Goal: Task Accomplishment & Management: Complete application form

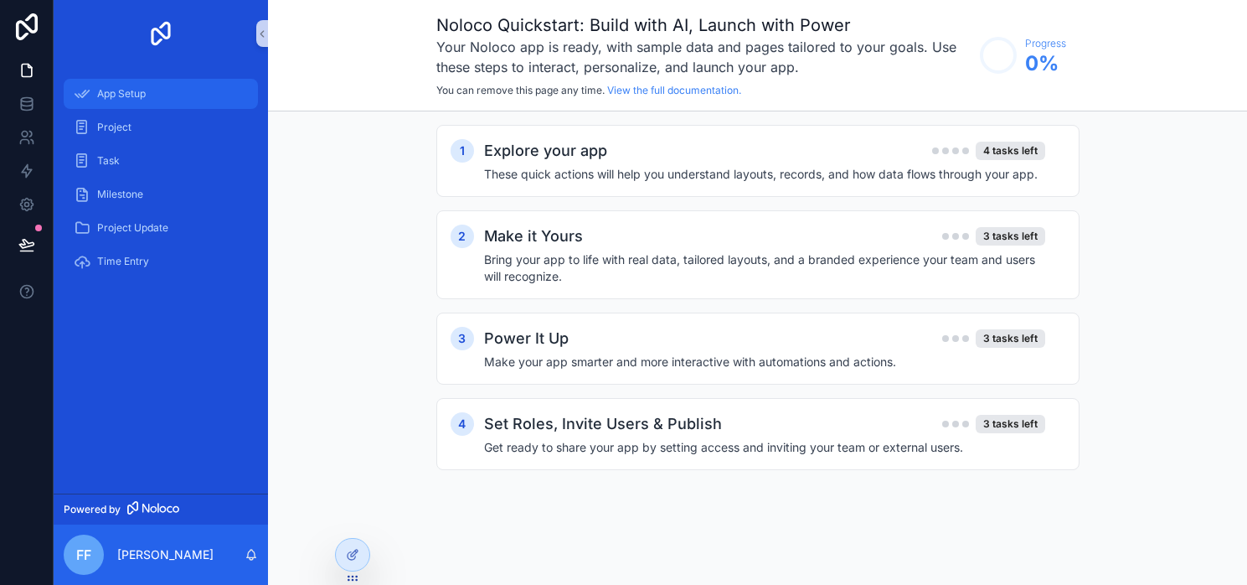
click at [120, 107] on link "App Setup" at bounding box center [161, 94] width 194 height 30
click at [43, 109] on link at bounding box center [26, 104] width 53 height 34
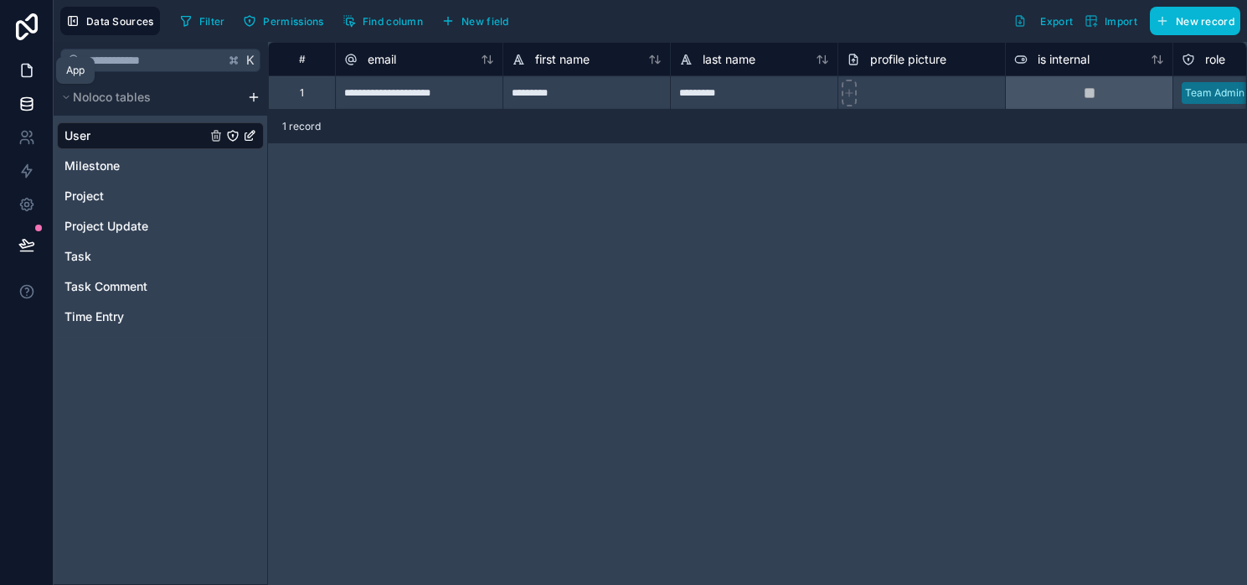
click at [33, 75] on icon at bounding box center [26, 70] width 17 height 17
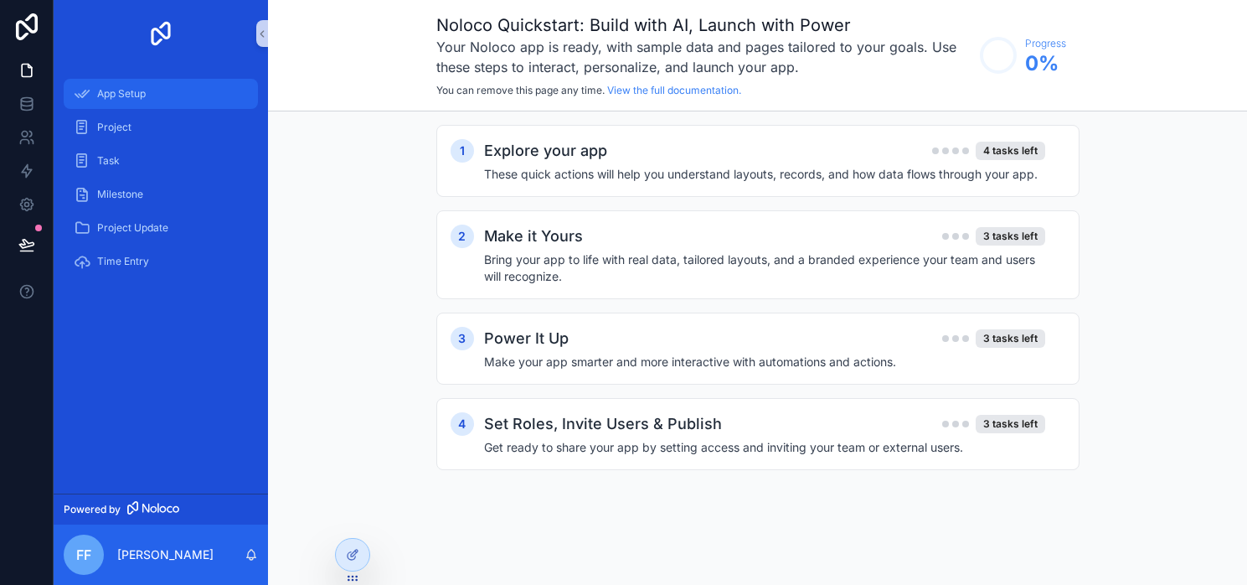
click at [131, 94] on span "App Setup" at bounding box center [121, 93] width 49 height 13
click at [809, 155] on div "Explore your app 4 tasks left" at bounding box center [764, 150] width 561 height 23
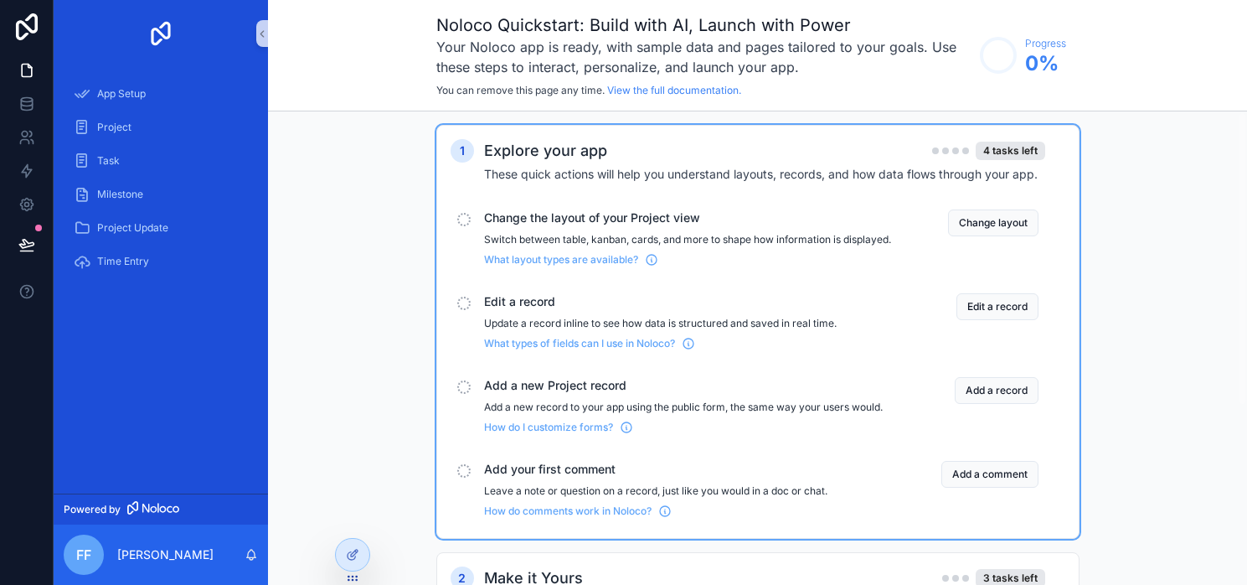
click at [696, 235] on p "Switch between table, kanban, cards, and more to shape how information is displ…" at bounding box center [687, 239] width 407 height 13
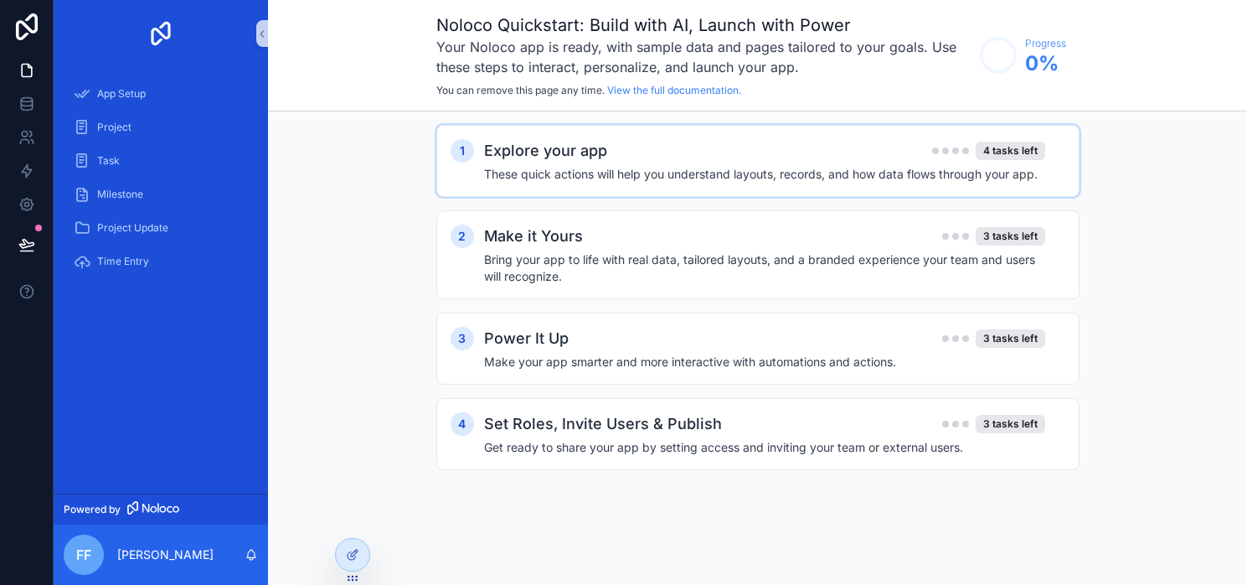
click at [1008, 131] on div "1 Explore your app 4 tasks left These quick actions will help you understand la…" at bounding box center [757, 161] width 643 height 72
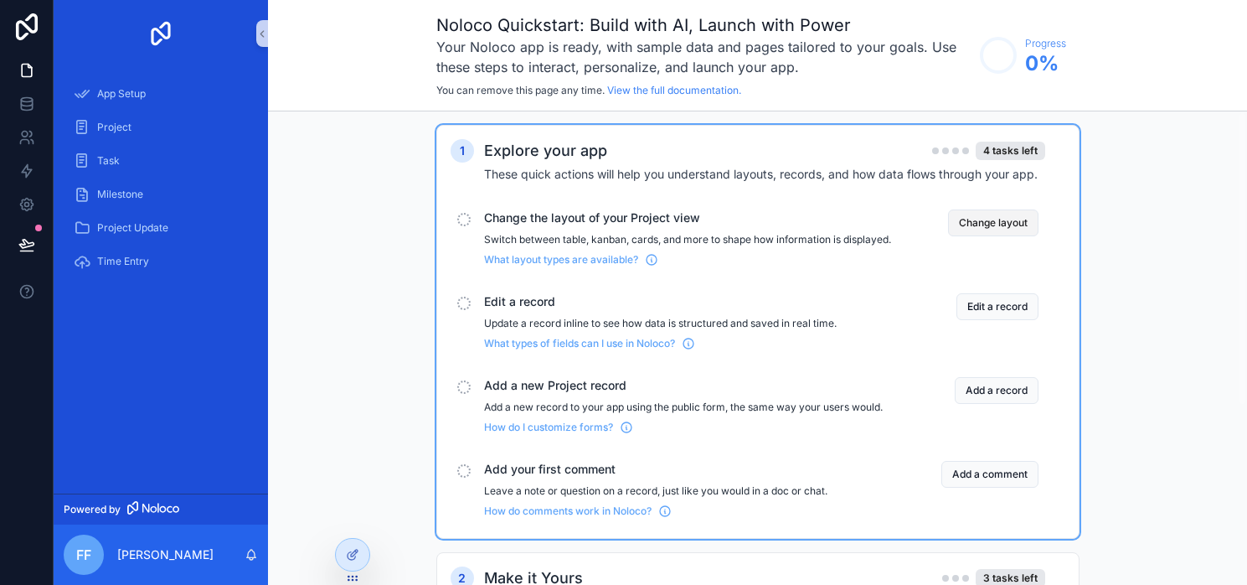
click at [1013, 220] on button "Change layout" at bounding box center [993, 222] width 90 height 27
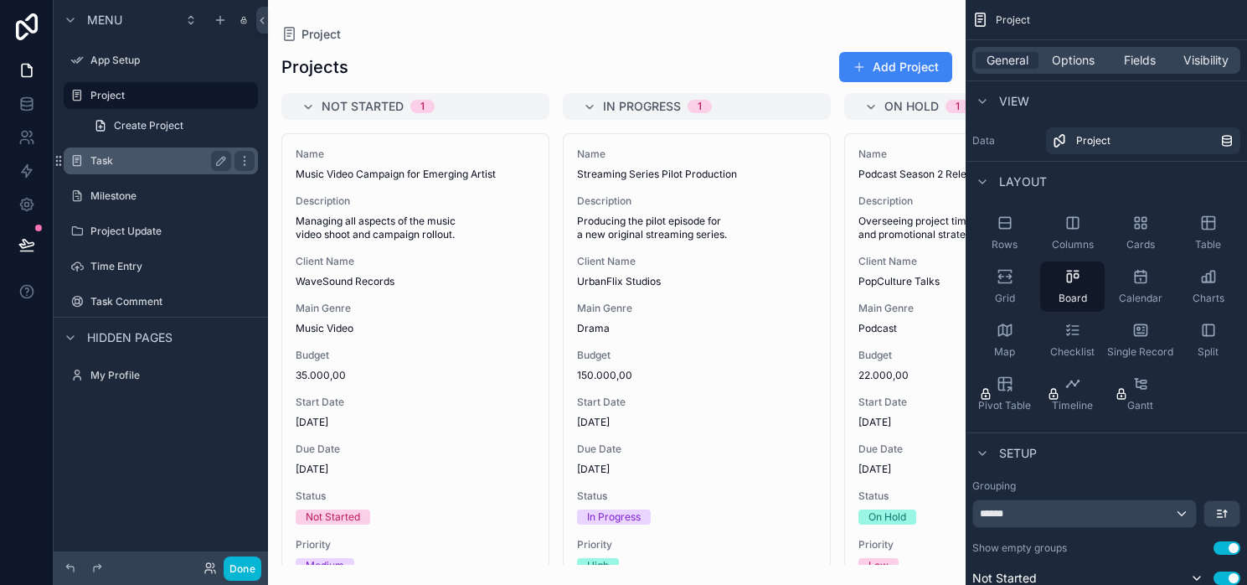
click at [137, 151] on div "Task" at bounding box center [160, 161] width 141 height 20
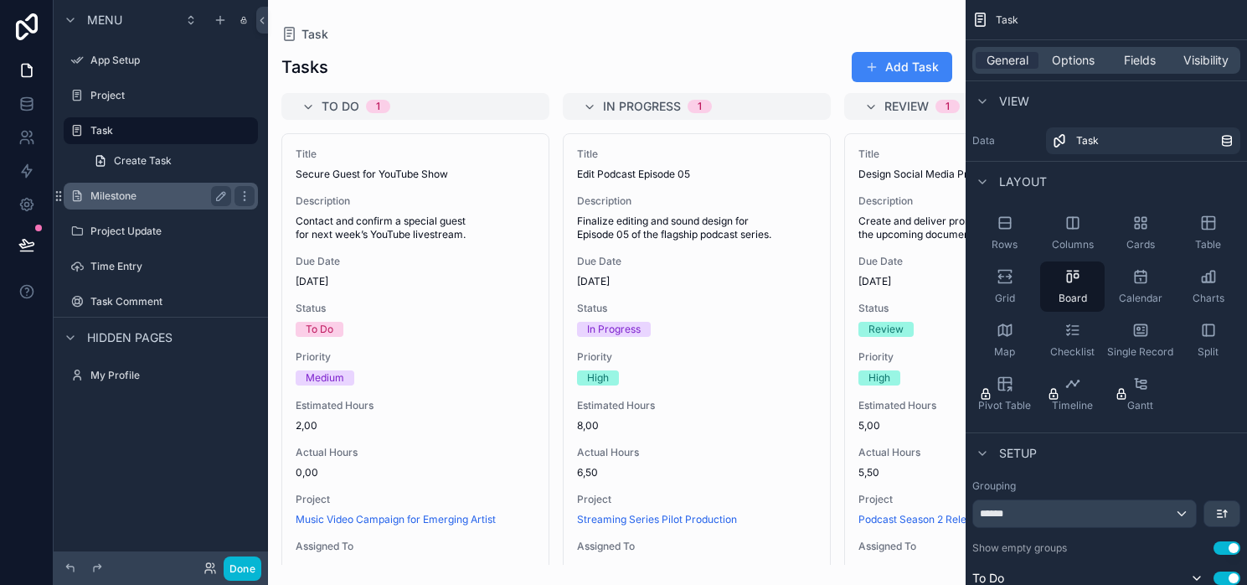
click at [162, 204] on div "Milestone" at bounding box center [160, 196] width 141 height 20
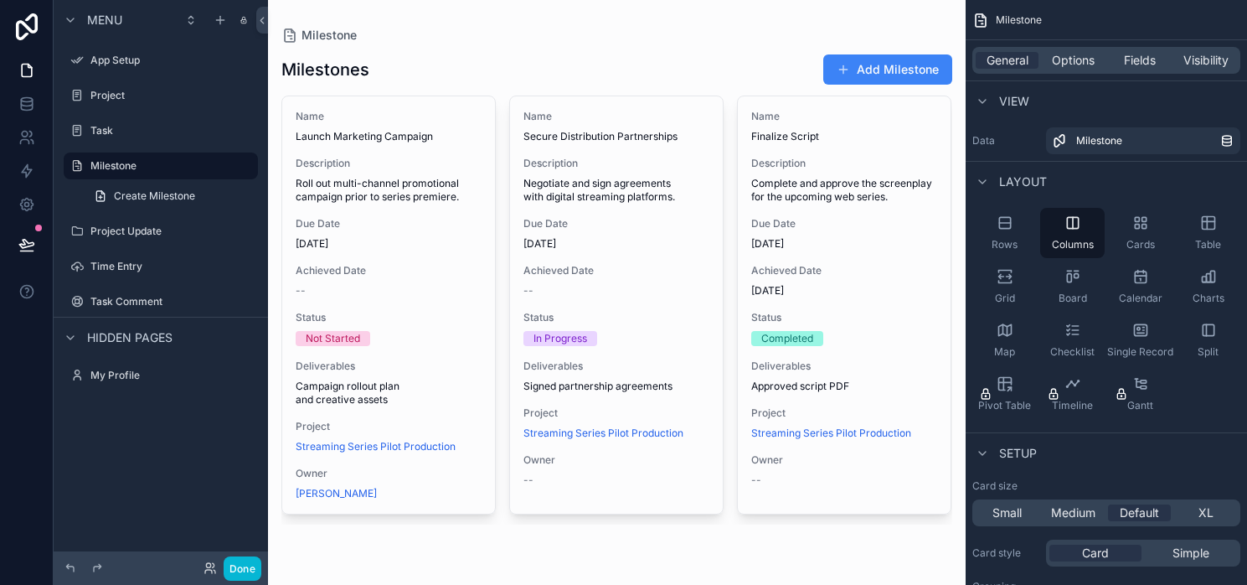
click at [829, 51] on div "scrollable content" at bounding box center [617, 289] width 698 height 578
click at [177, 60] on label "App Setup" at bounding box center [157, 60] width 134 height 13
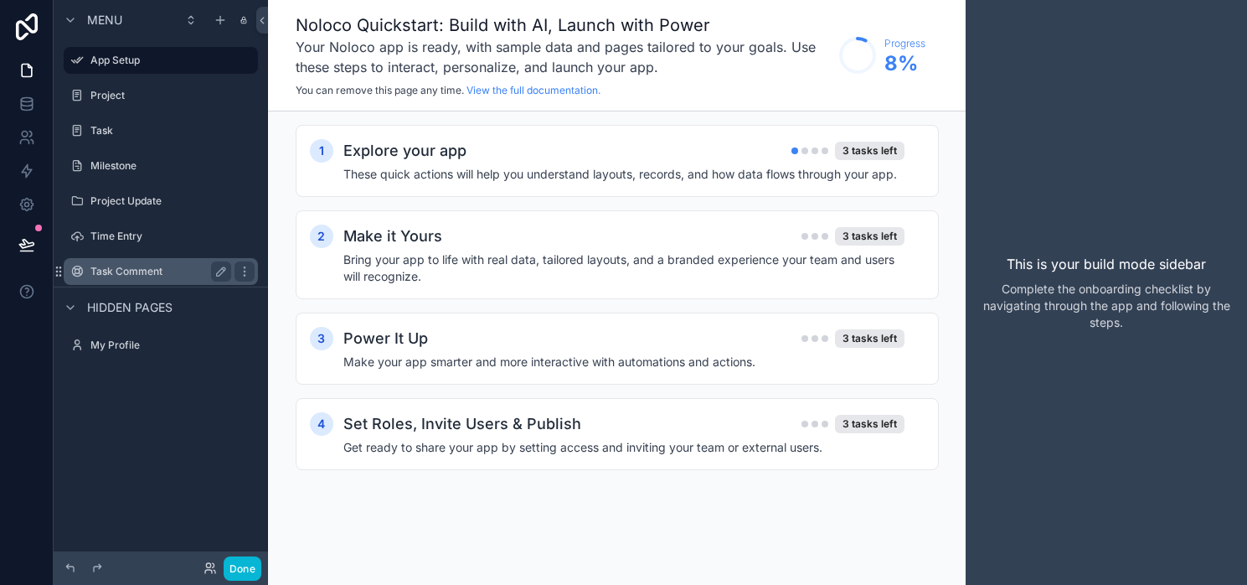
click at [169, 272] on label "Task Comment" at bounding box center [157, 271] width 134 height 13
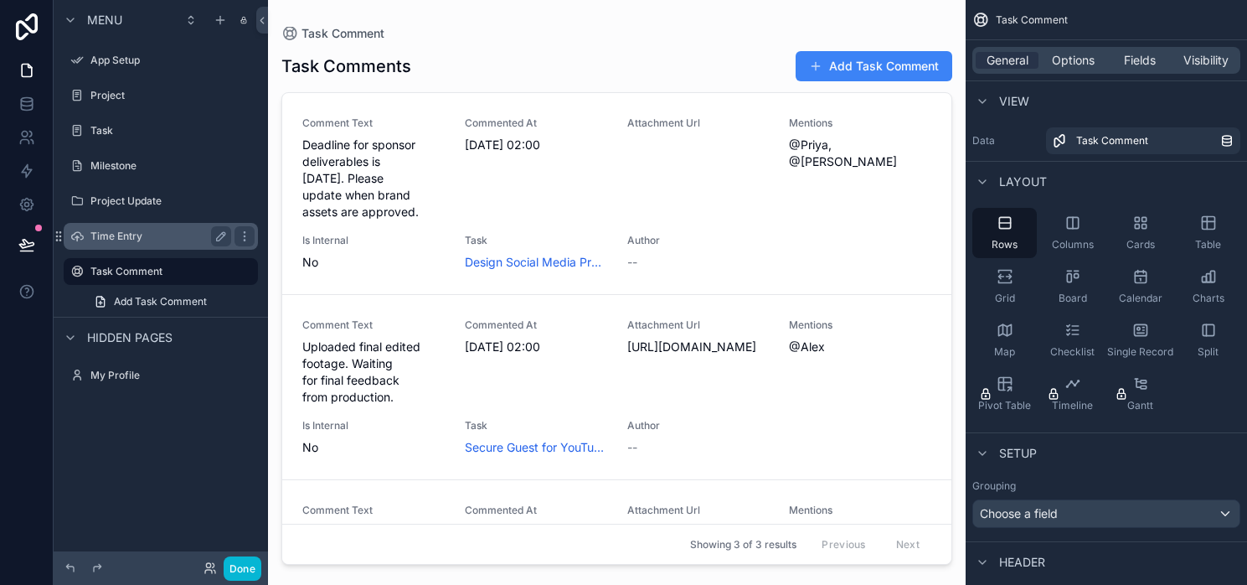
click at [162, 245] on div "Time Entry" at bounding box center [160, 236] width 141 height 20
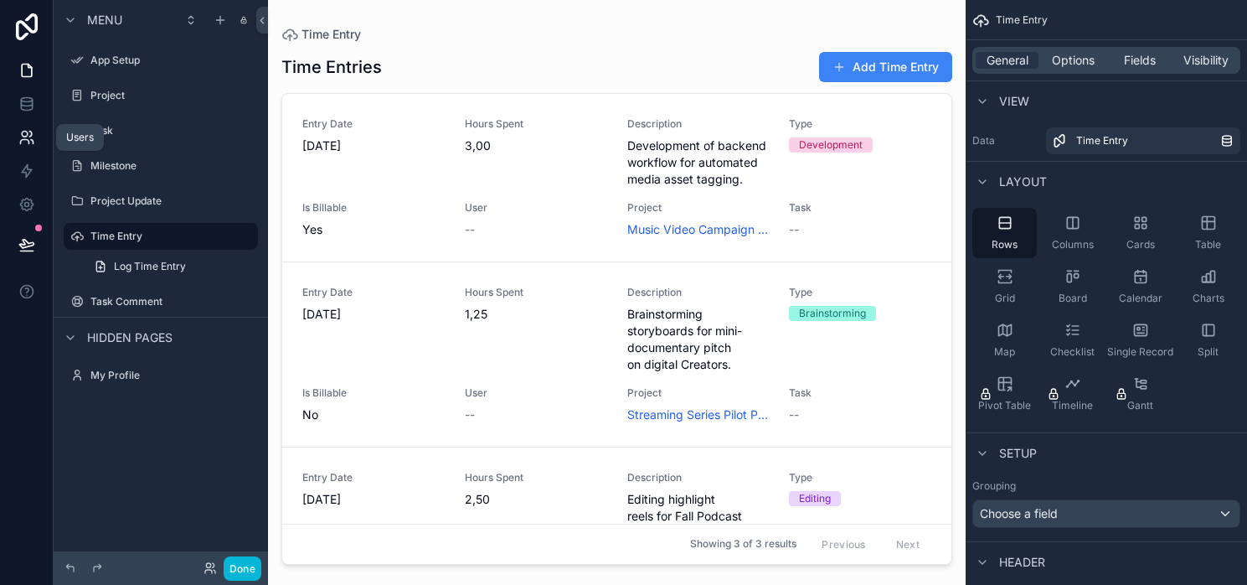
click at [36, 132] on link at bounding box center [26, 138] width 53 height 34
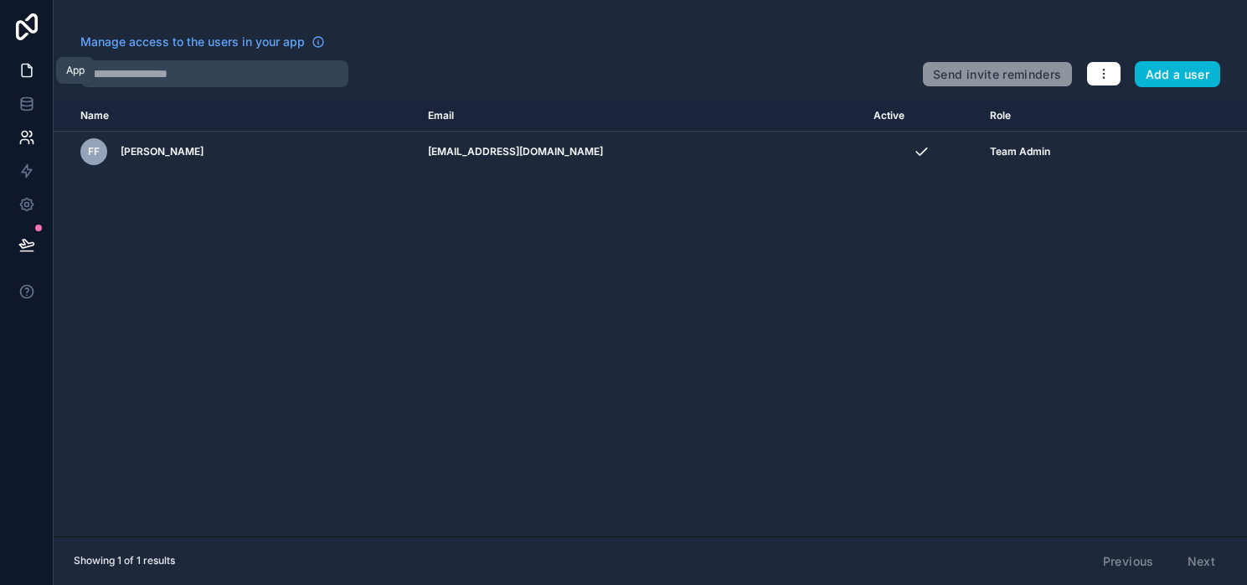
click at [23, 80] on link at bounding box center [26, 71] width 53 height 34
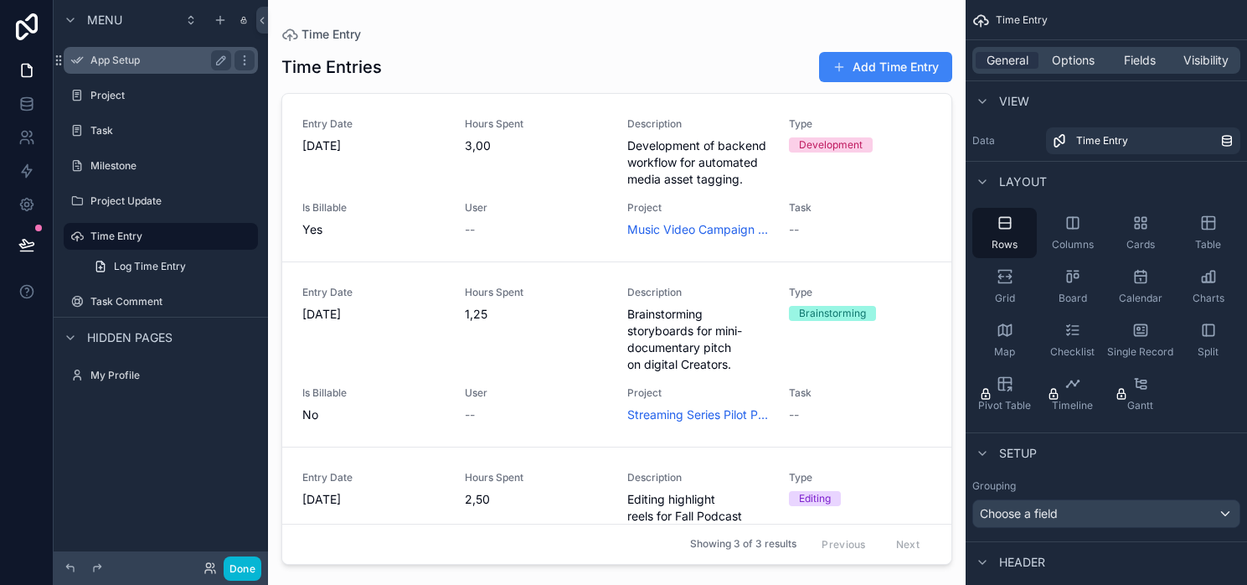
click at [109, 70] on div "App Setup" at bounding box center [161, 60] width 188 height 27
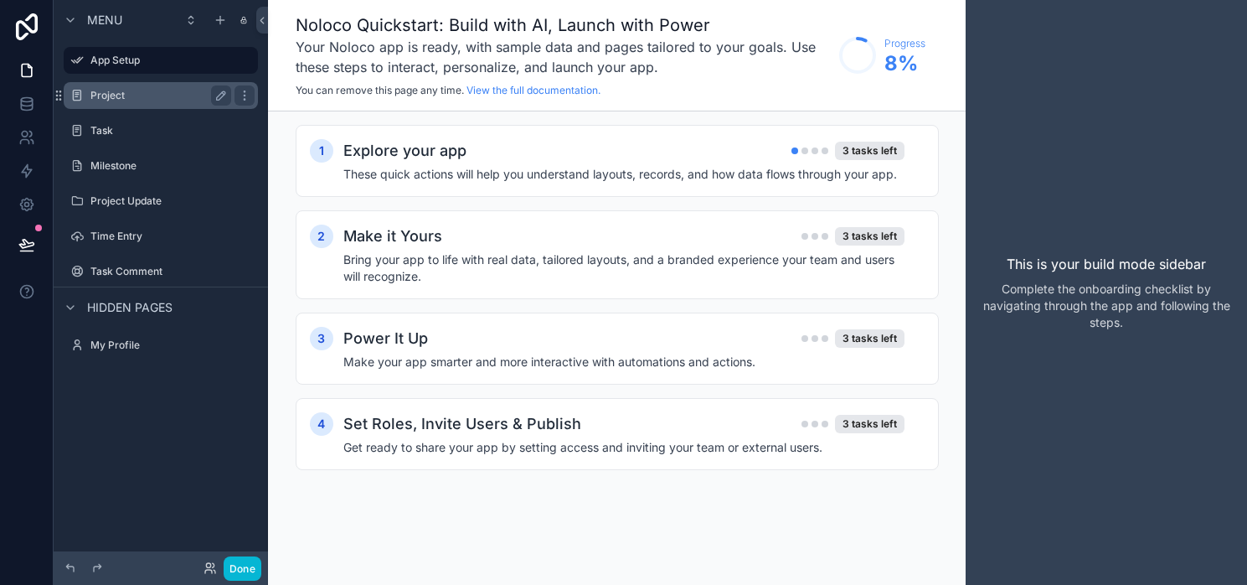
click at [133, 106] on div "Project" at bounding box center [161, 95] width 188 height 27
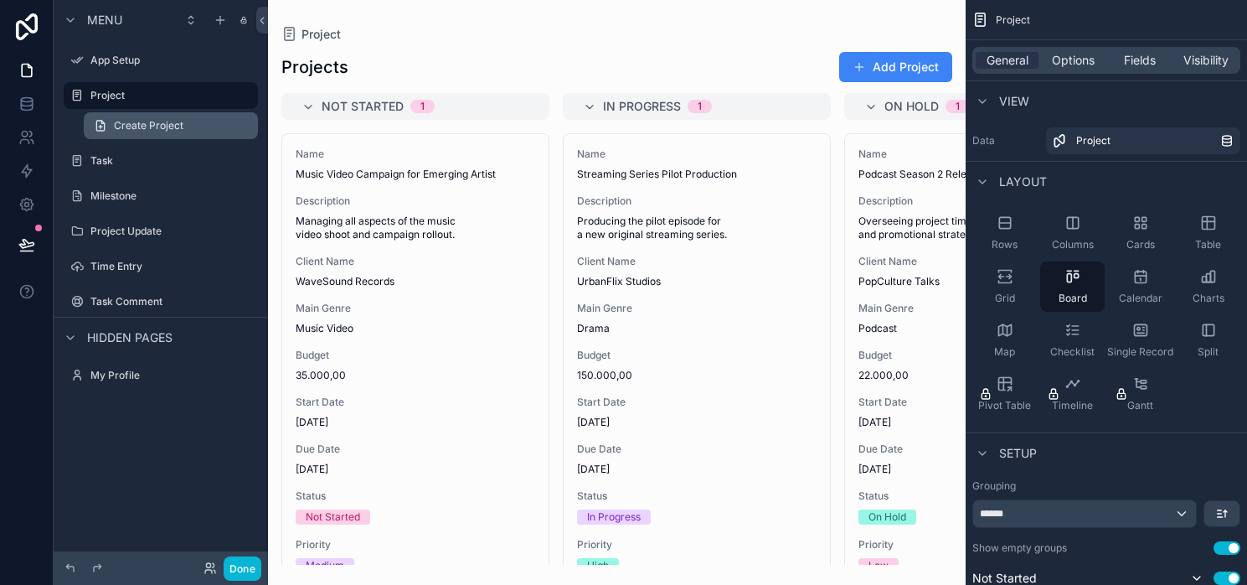
click at [133, 131] on span "Create Project" at bounding box center [149, 125] width 70 height 13
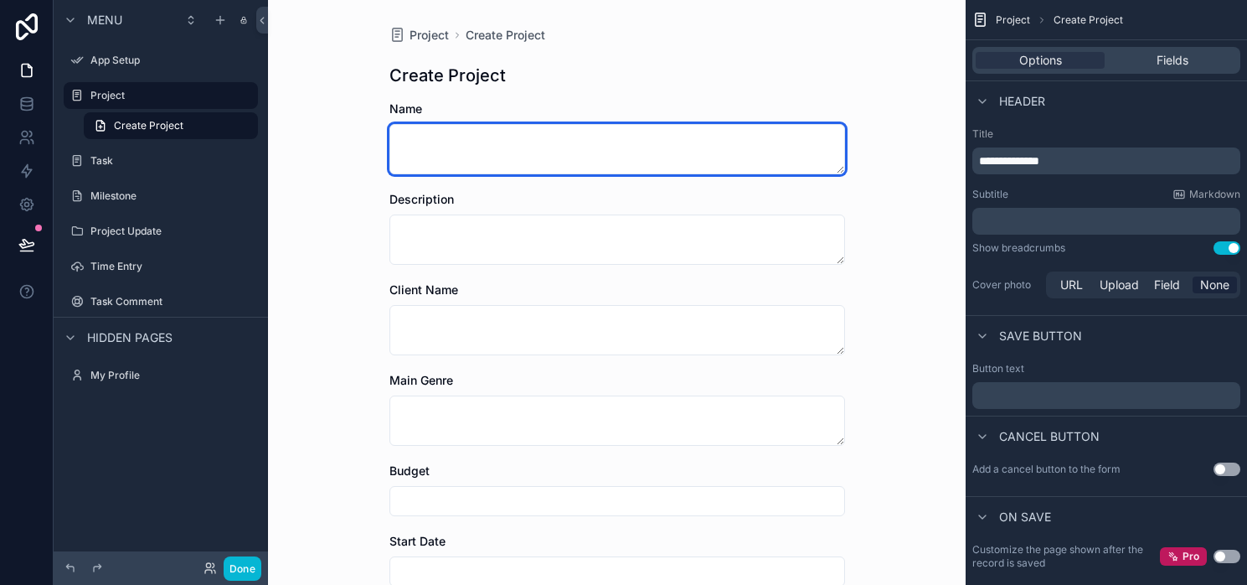
click at [453, 144] on textarea "scrollable content" at bounding box center [617, 149] width 456 height 50
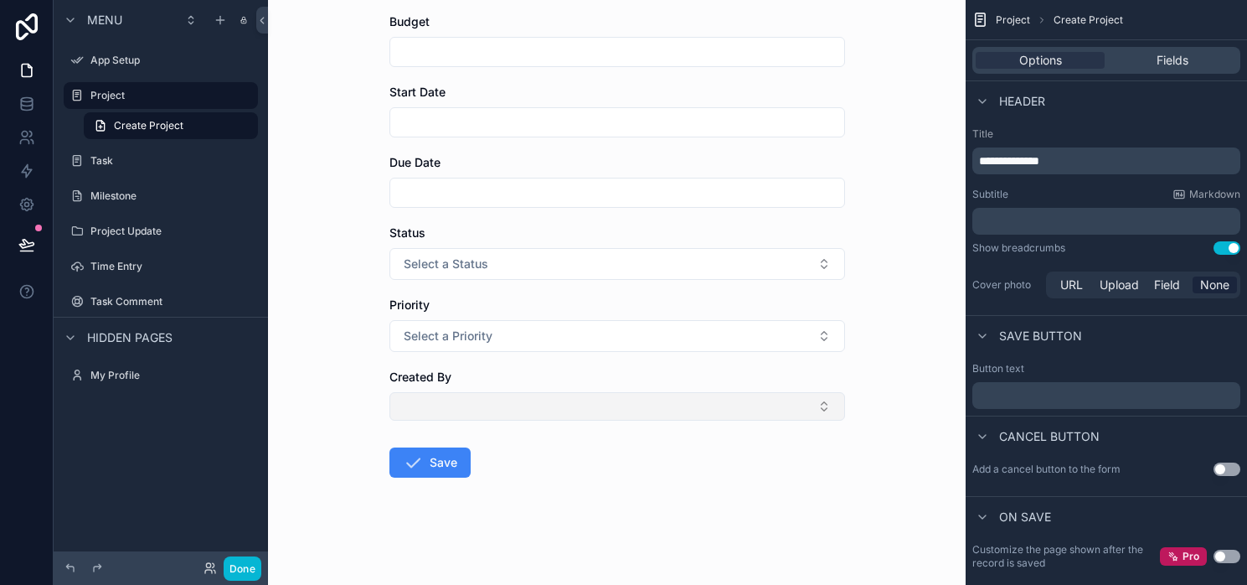
scroll to position [449, 0]
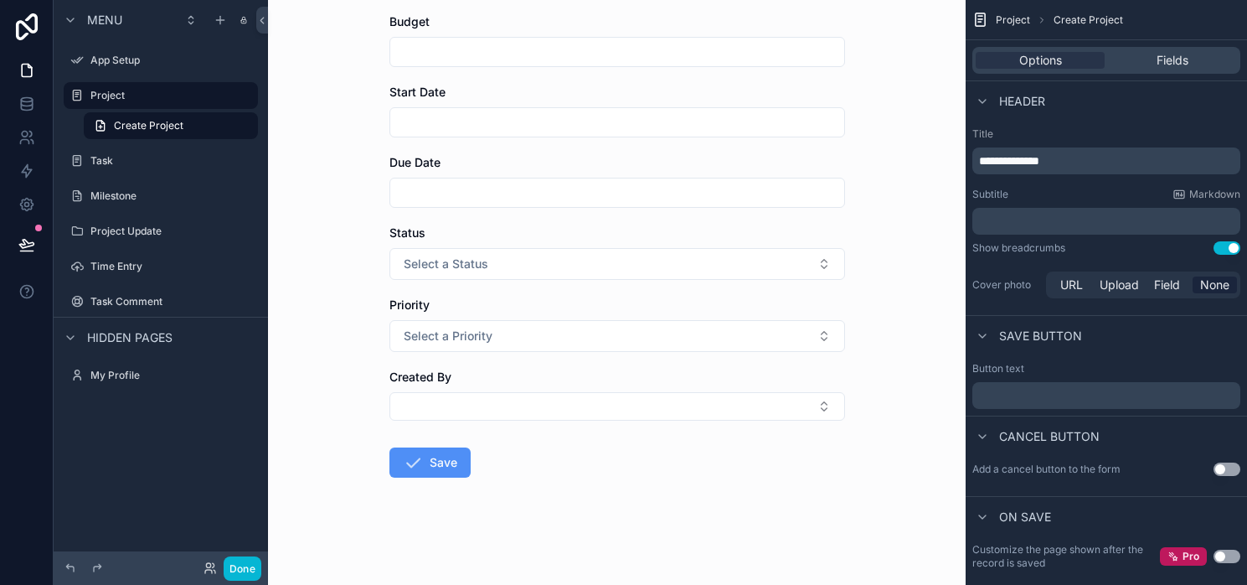
click at [431, 465] on button "Save" at bounding box center [429, 462] width 81 height 30
click at [126, 302] on label "Task Comment" at bounding box center [157, 301] width 134 height 13
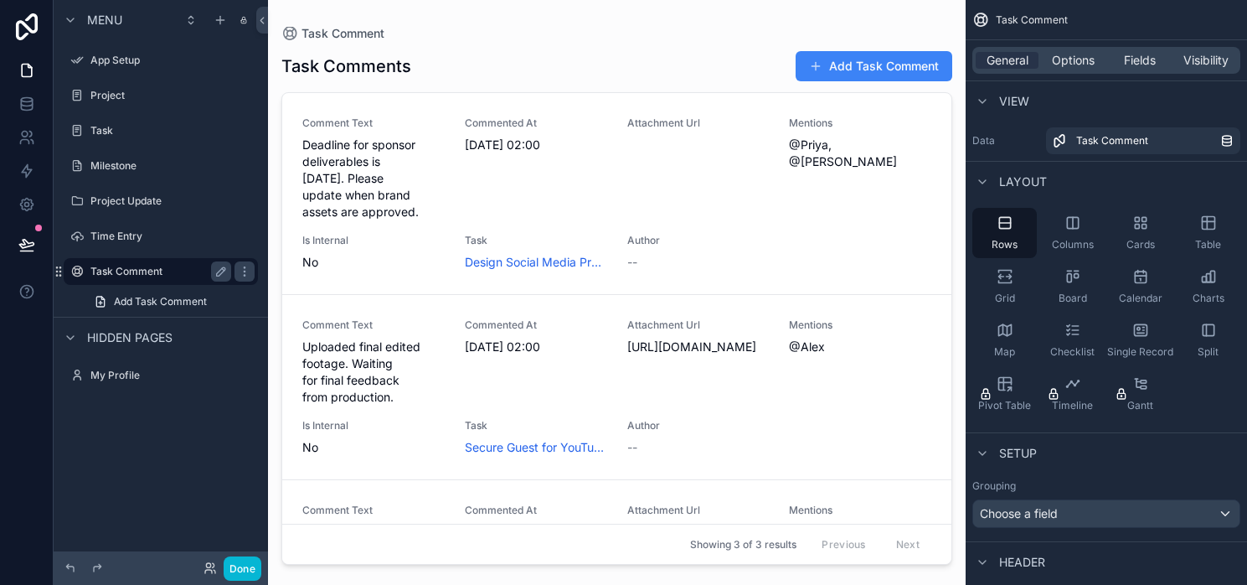
click at [145, 265] on label "Task Comment" at bounding box center [157, 271] width 134 height 13
click at [149, 223] on div "Time Entry" at bounding box center [161, 236] width 188 height 27
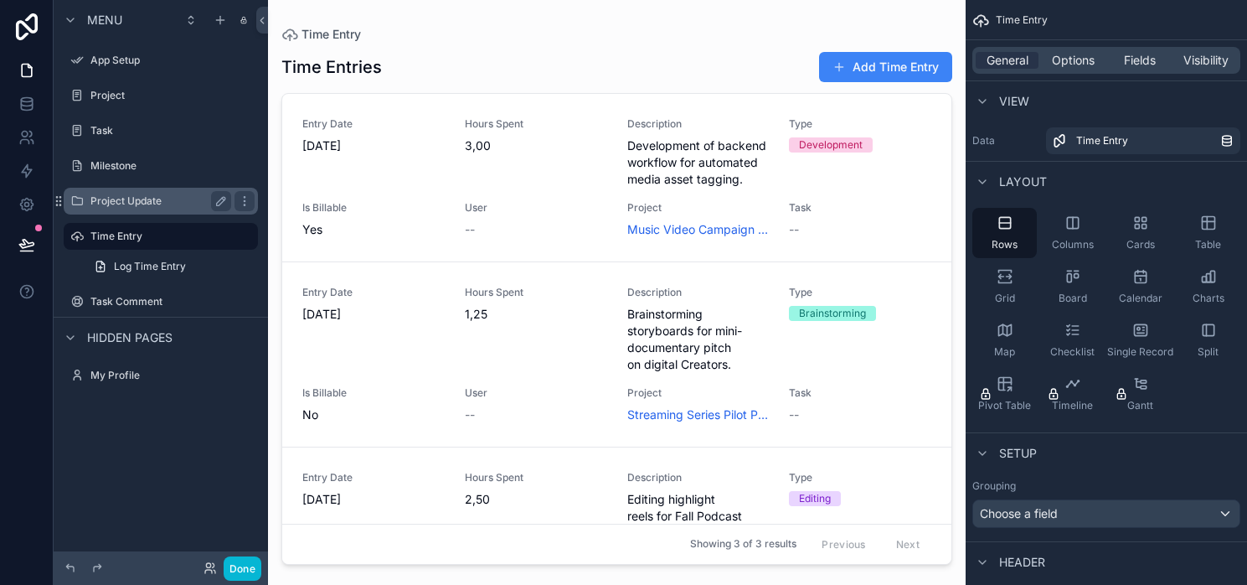
click at [153, 193] on div "Project Update" at bounding box center [160, 201] width 141 height 20
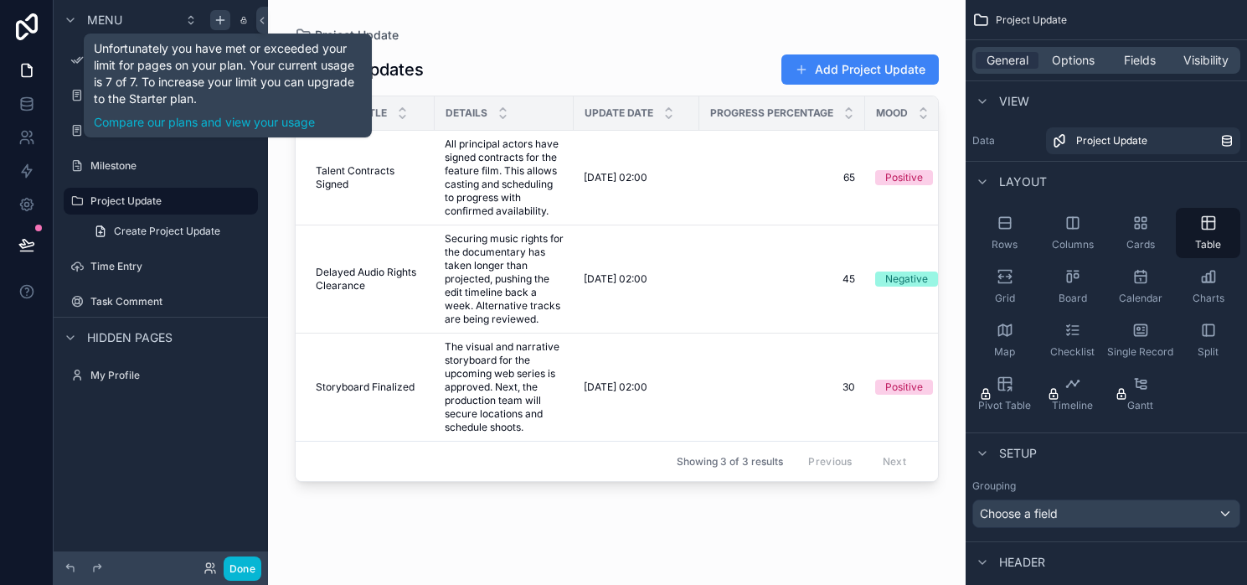
click at [219, 21] on icon "scrollable content" at bounding box center [220, 19] width 13 height 13
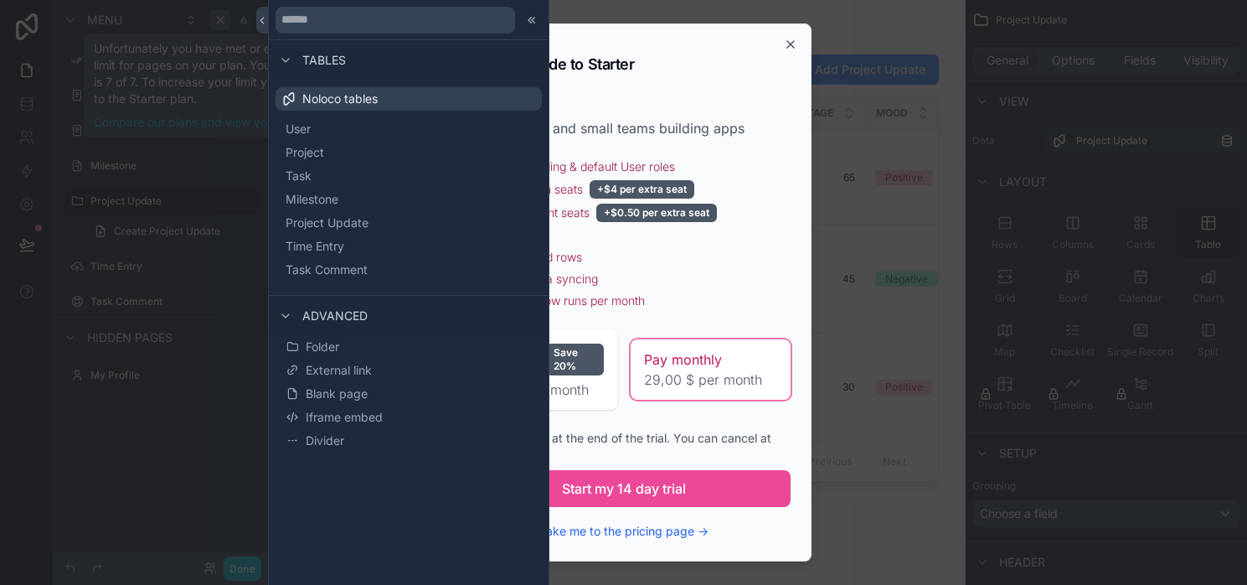
click at [781, 43] on div "Upgrade to Starter For individuals and small teams building apps Noloco brandin…" at bounding box center [623, 292] width 375 height 538
click at [789, 43] on icon "button" at bounding box center [790, 44] width 7 height 7
